Goal: Information Seeking & Learning: Check status

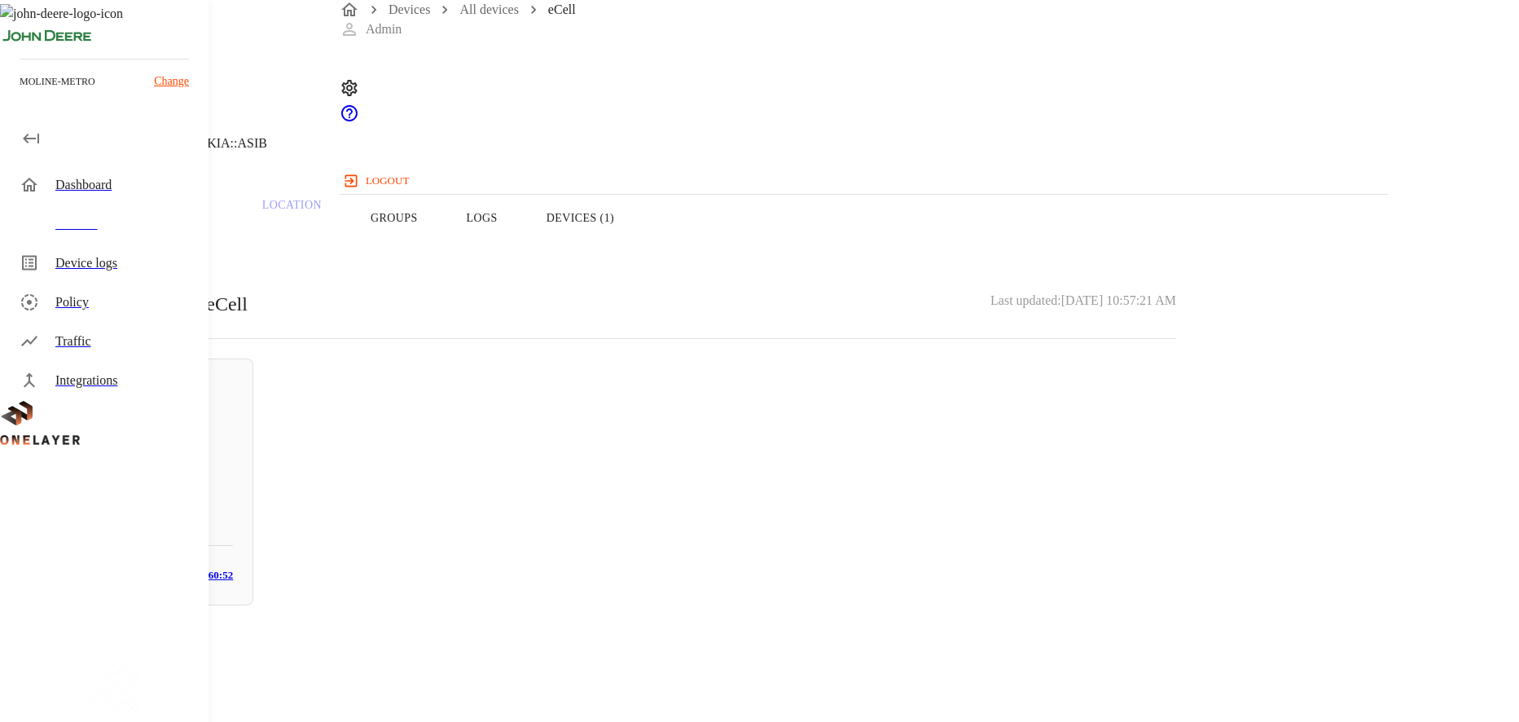
click at [109, 345] on div "Traffic" at bounding box center [125, 342] width 140 height 20
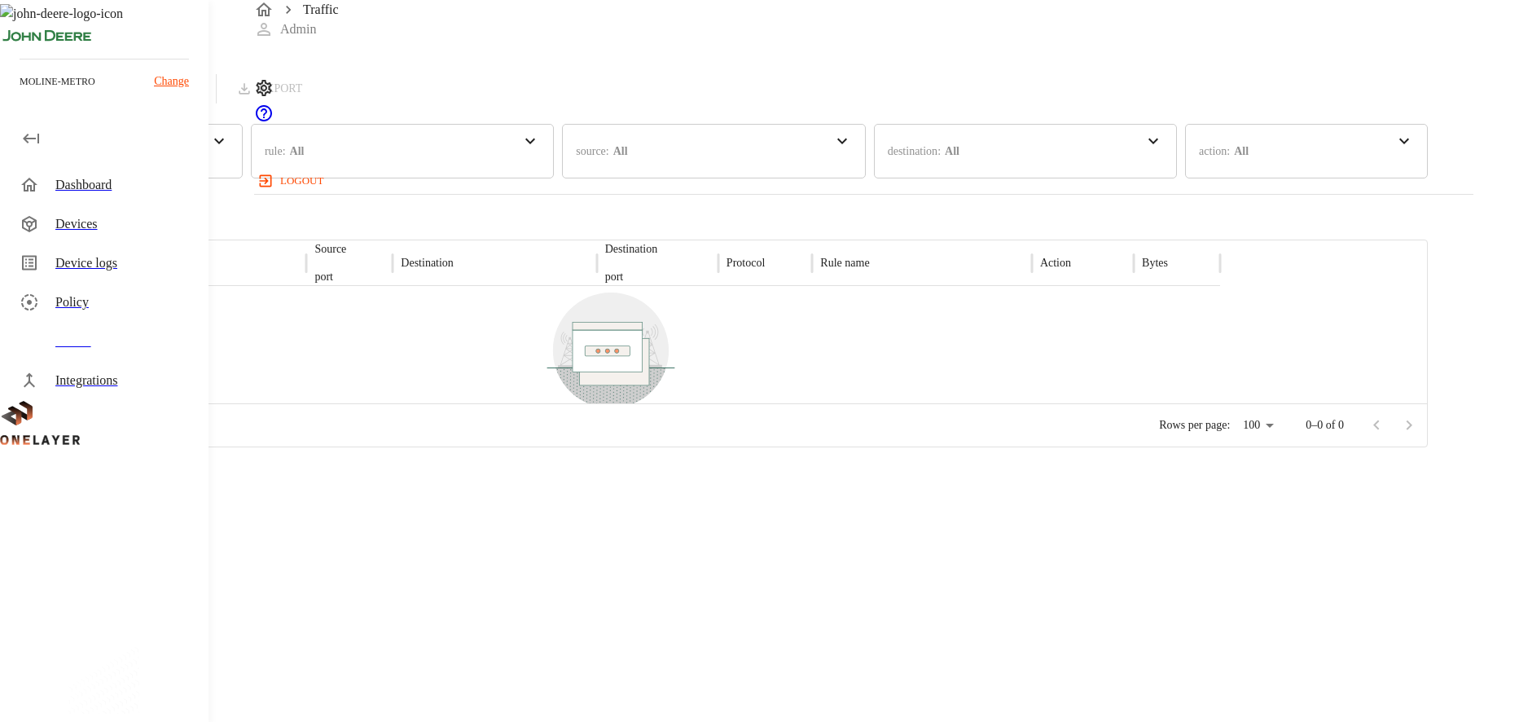
click at [108, 165] on div "time : Last 24 hours" at bounding box center [61, 151] width 94 height 40
click at [174, 227] on p "Last 7 days" at bounding box center [93, 235] width 161 height 17
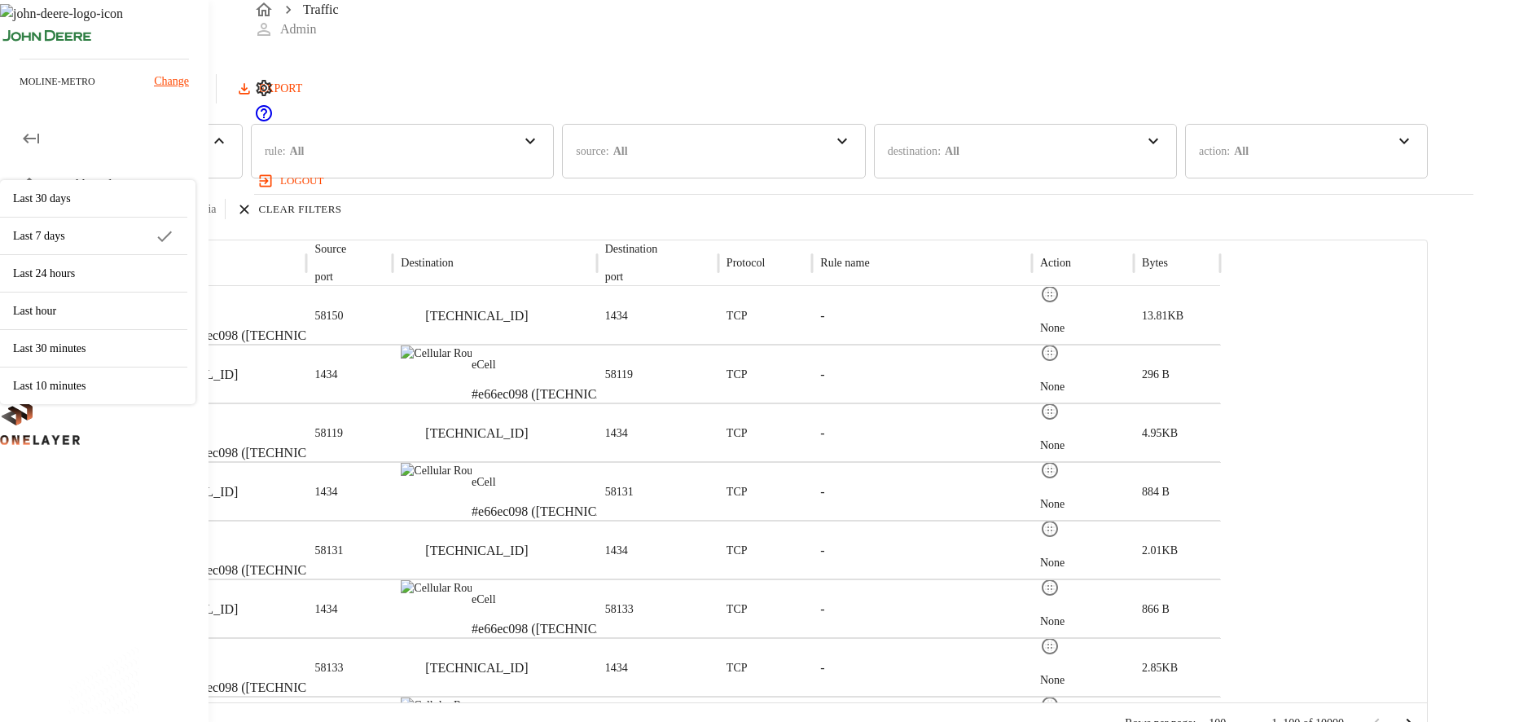
click at [705, 88] on div "Traffic Logs Last update: 0 minutes ago [DATE] 11:30:58 AM Refresh EXPORT" at bounding box center [714, 51] width 1428 height 103
click at [81, 298] on div "Policy" at bounding box center [125, 302] width 140 height 20
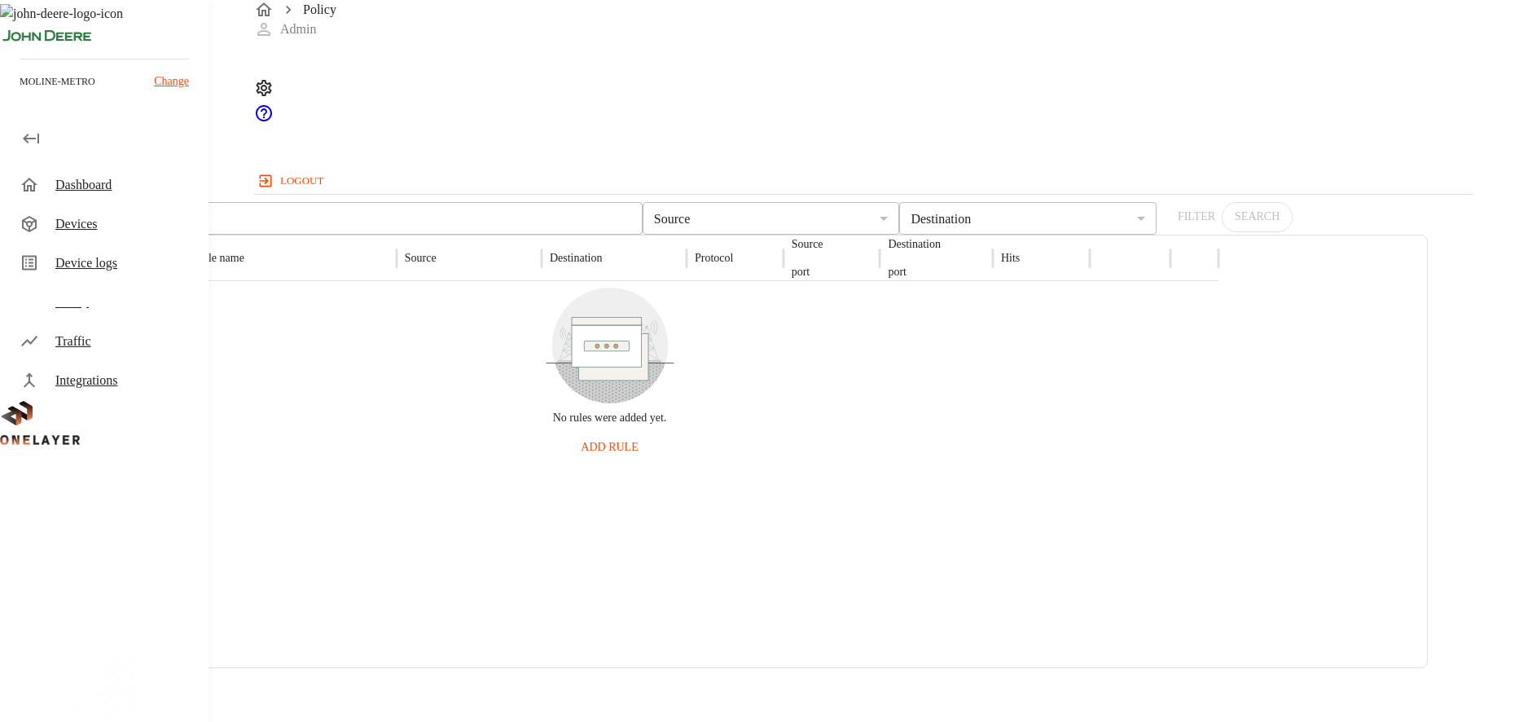
click at [54, 354] on div "Traffic" at bounding box center [108, 341] width 202 height 39
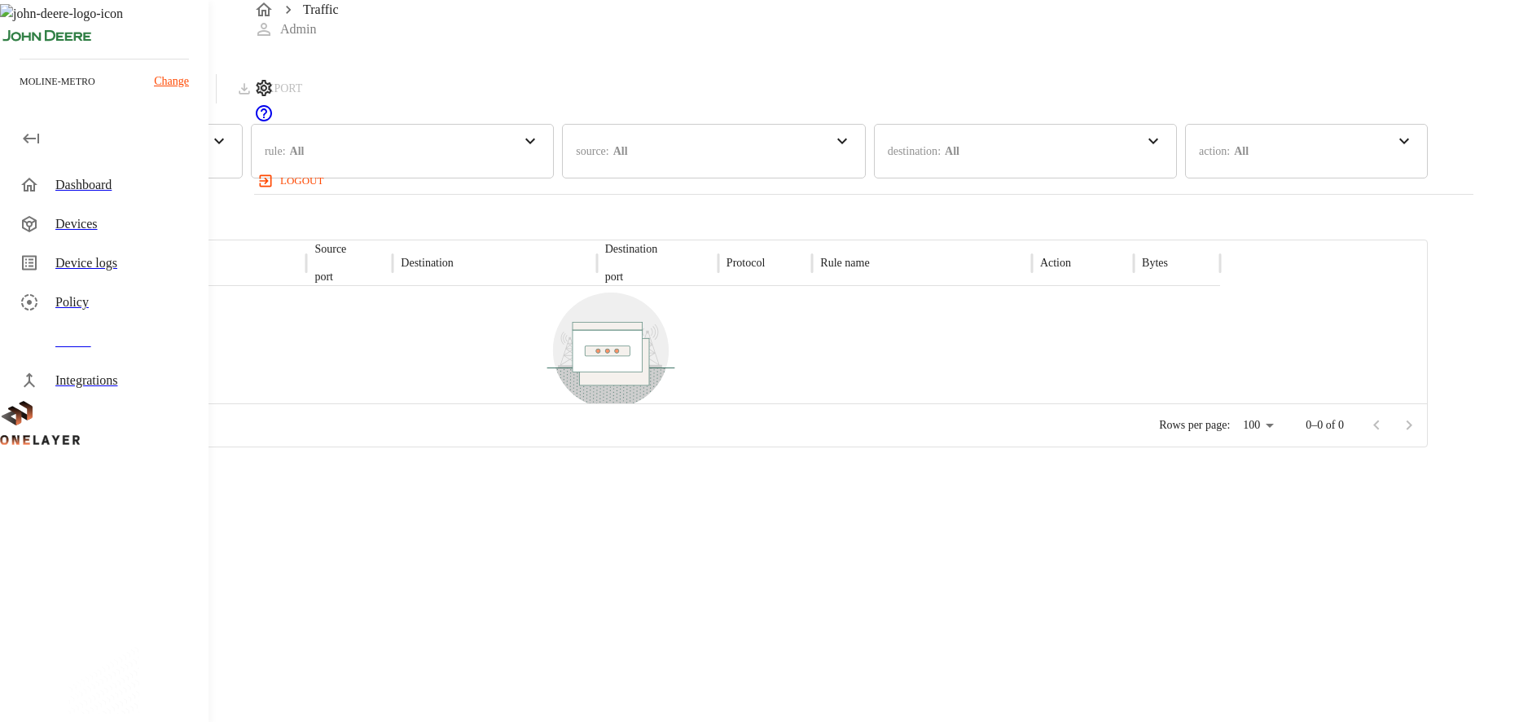
click at [99, 322] on div "Traffic" at bounding box center [108, 341] width 202 height 39
click at [99, 296] on div "Policy" at bounding box center [125, 302] width 140 height 20
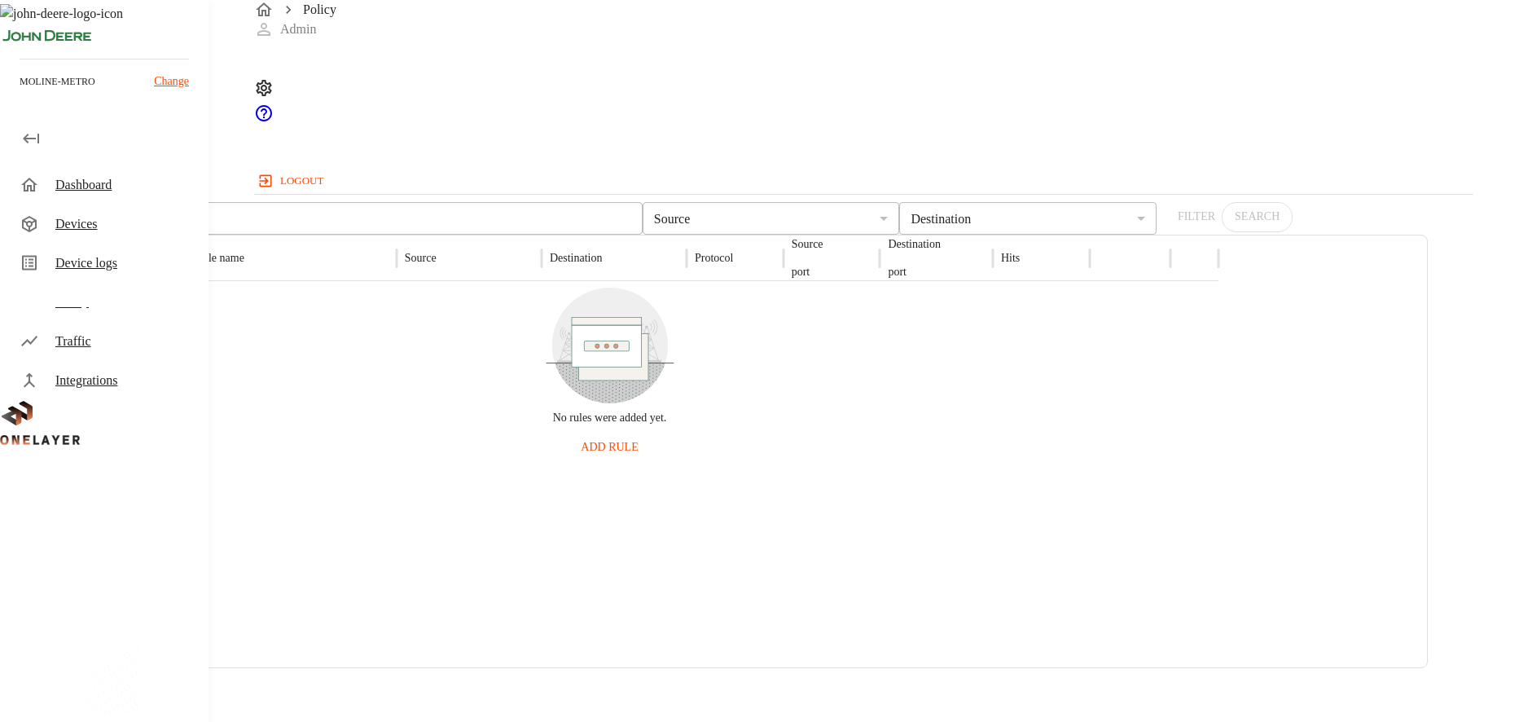
click at [85, 335] on div "Traffic" at bounding box center [125, 342] width 140 height 20
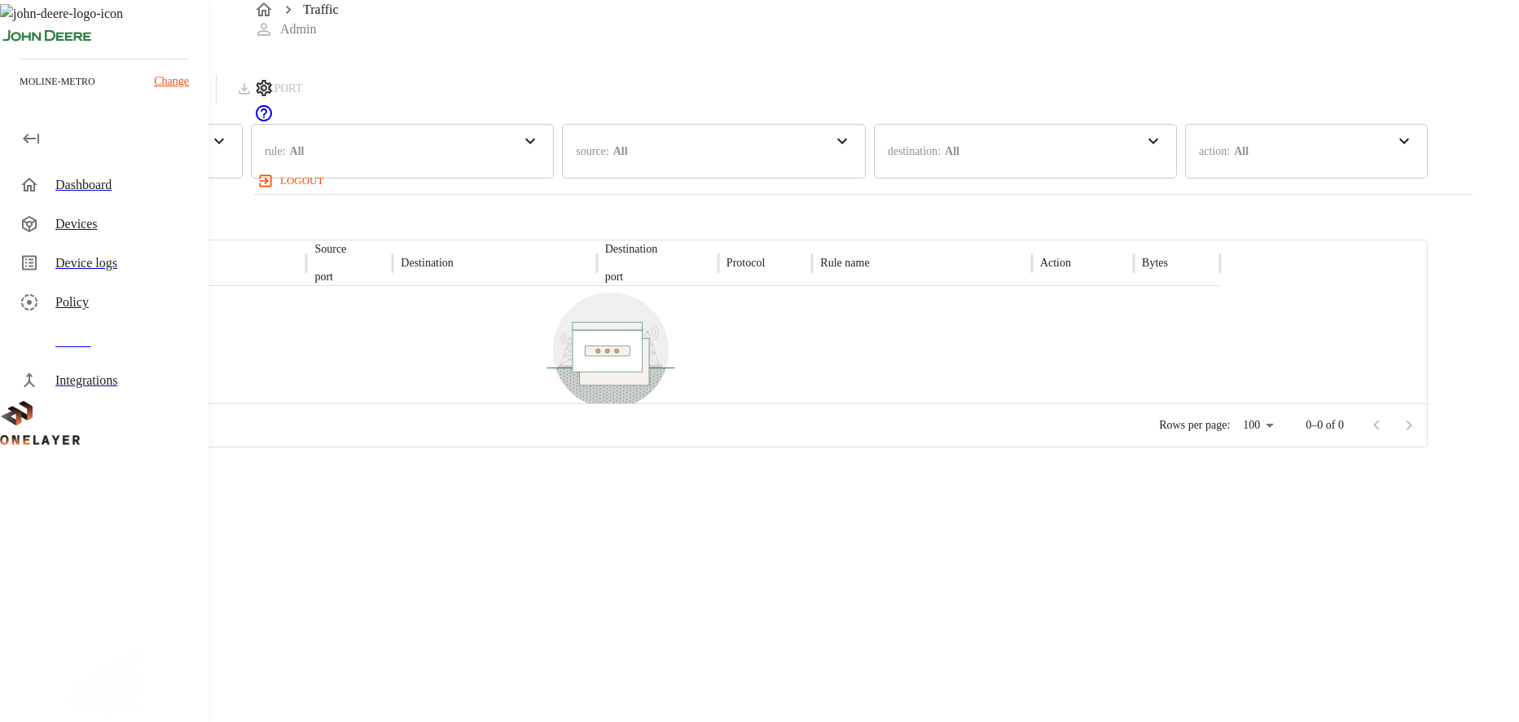
click at [90, 312] on div "Policy" at bounding box center [108, 302] width 202 height 39
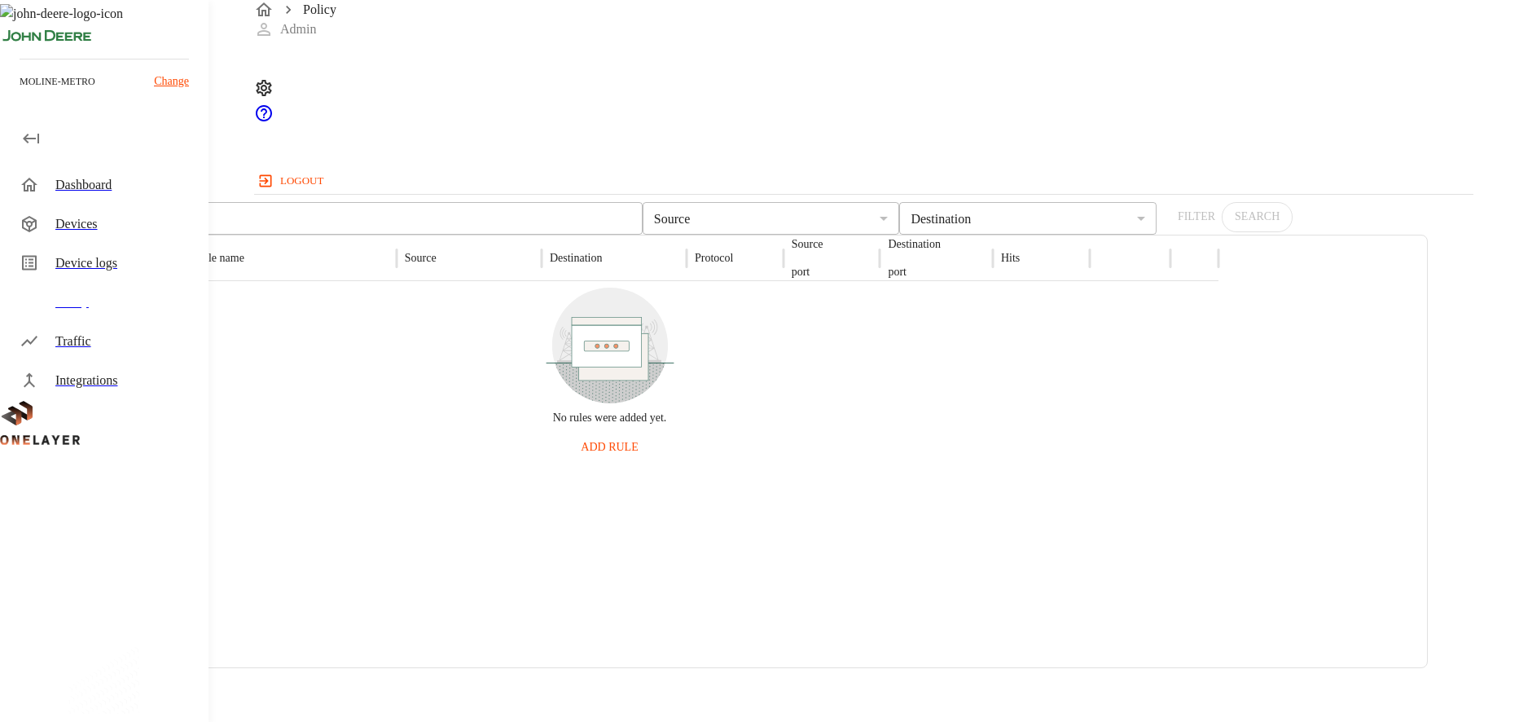
click at [82, 319] on div "Policy" at bounding box center [108, 302] width 202 height 39
click at [82, 343] on div "Traffic" at bounding box center [125, 342] width 140 height 20
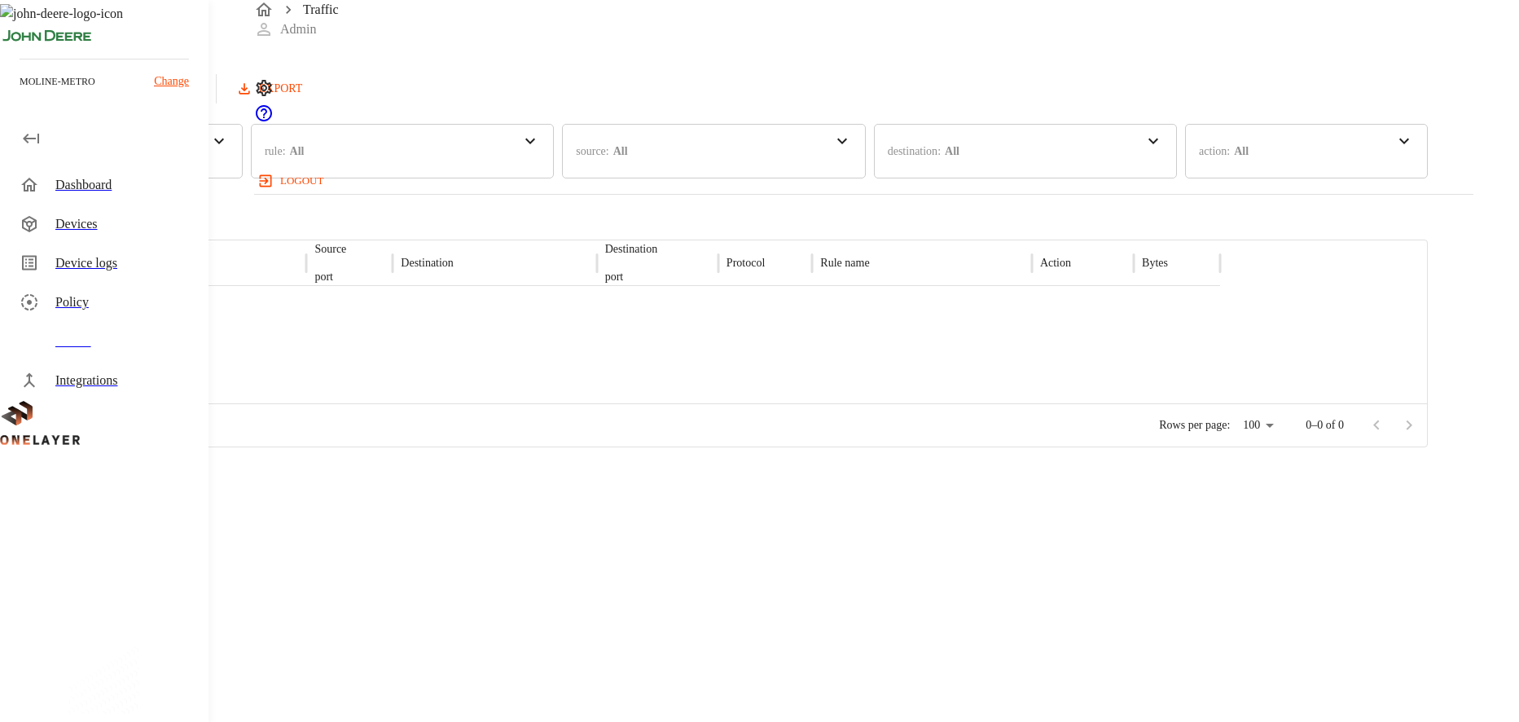
click at [108, 153] on p "Last 24 hours" at bounding box center [75, 151] width 67 height 17
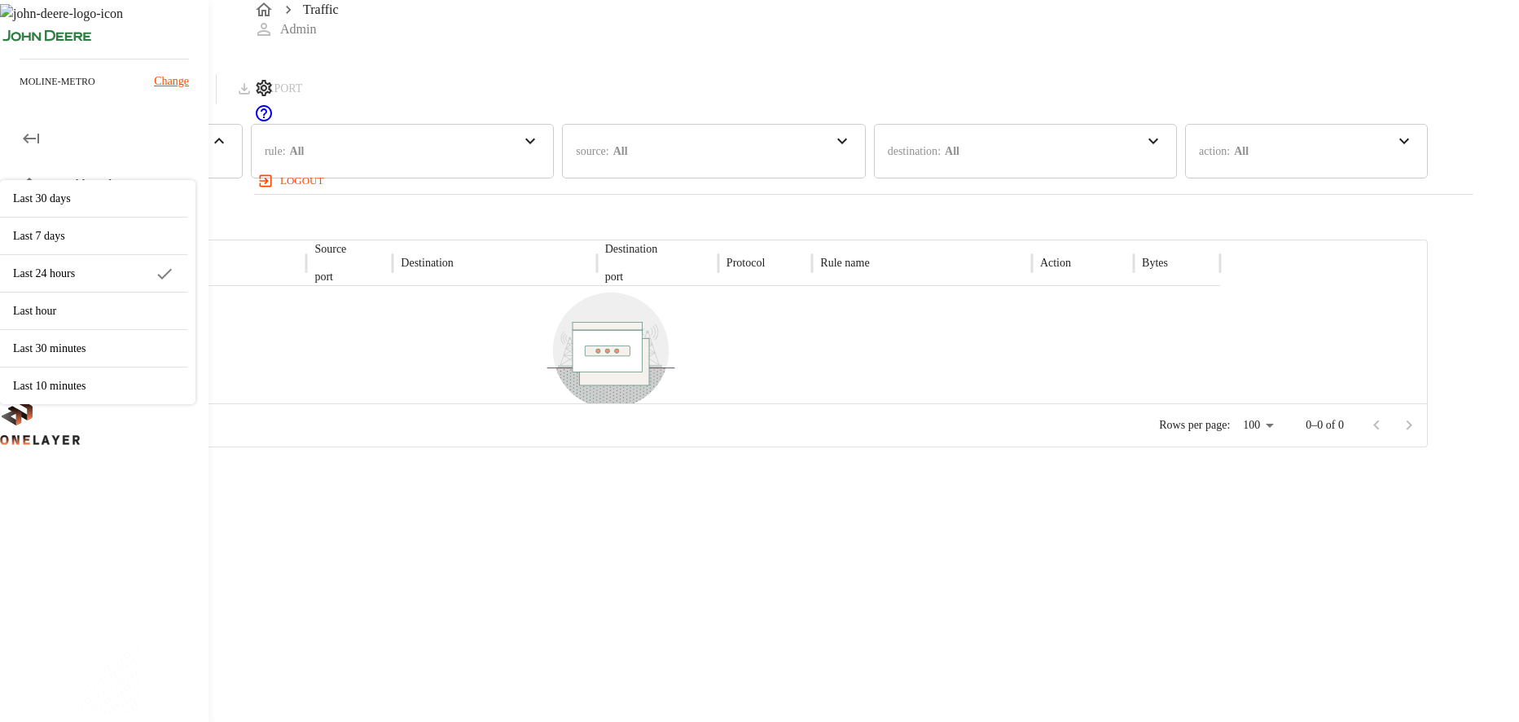
click at [187, 332] on div "Last 30 minutes" at bounding box center [93, 348] width 187 height 37
click at [174, 237] on p "Last 7 days" at bounding box center [93, 235] width 161 height 17
